Goal: Transaction & Acquisition: Purchase product/service

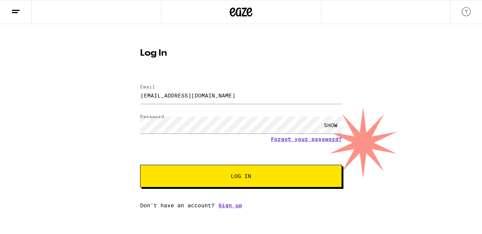
click at [242, 177] on span "Log In" at bounding box center [241, 176] width 20 height 5
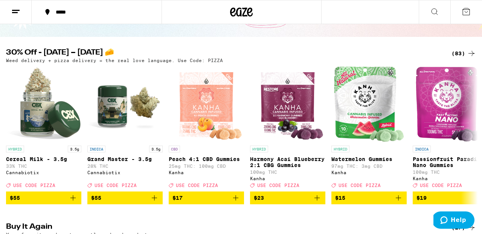
scroll to position [61, 0]
